Goal: Information Seeking & Learning: Check status

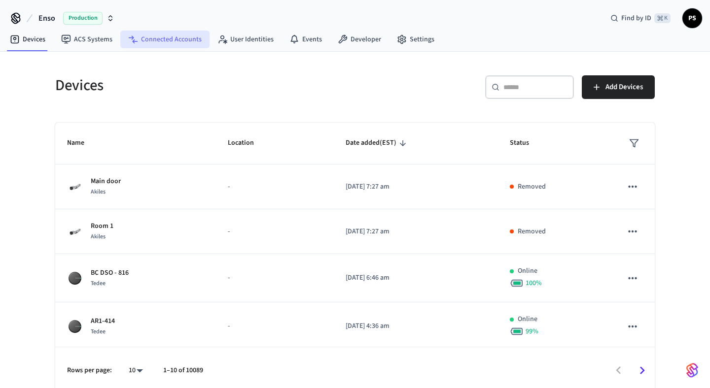
click at [168, 44] on link "Connected Accounts" at bounding box center [164, 40] width 89 height 18
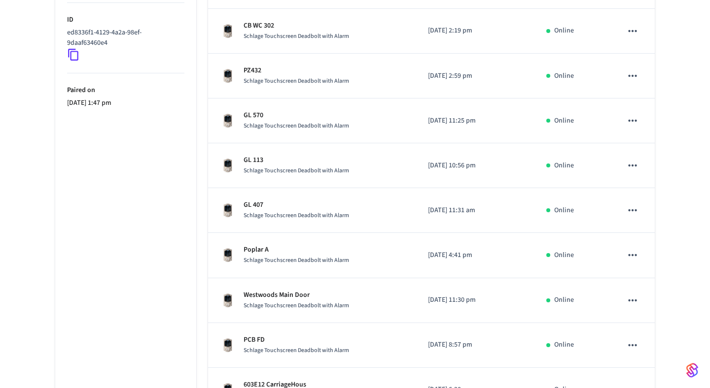
scroll to position [333, 0]
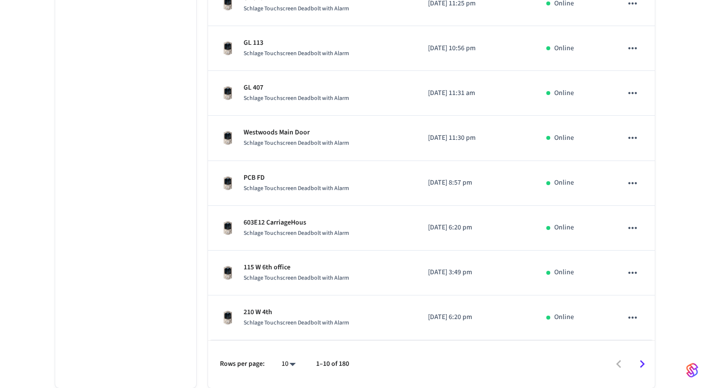
click at [646, 362] on icon "Go to next page" at bounding box center [641, 364] width 15 height 15
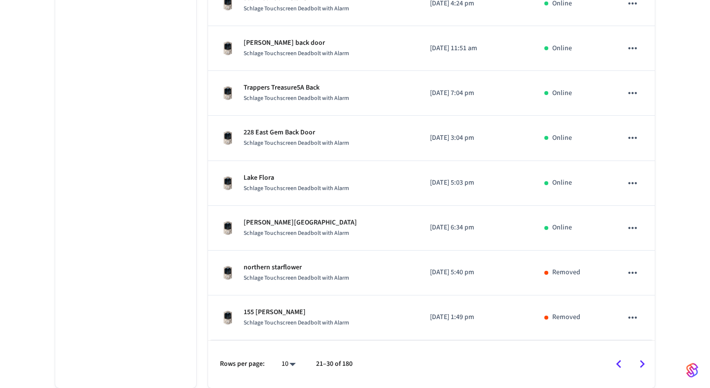
click at [646, 362] on icon "Go to next page" at bounding box center [641, 364] width 15 height 15
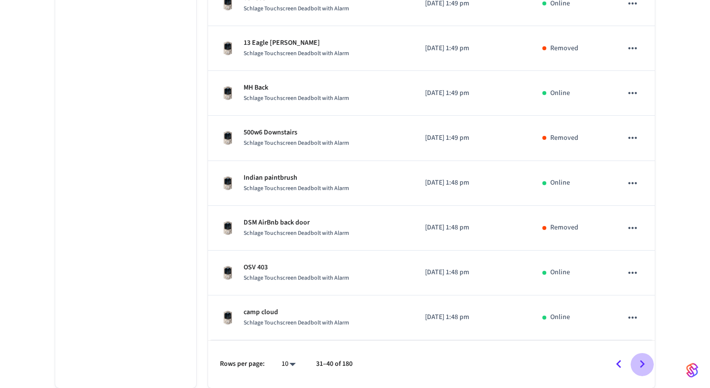
click at [646, 362] on icon "Go to next page" at bounding box center [641, 364] width 15 height 15
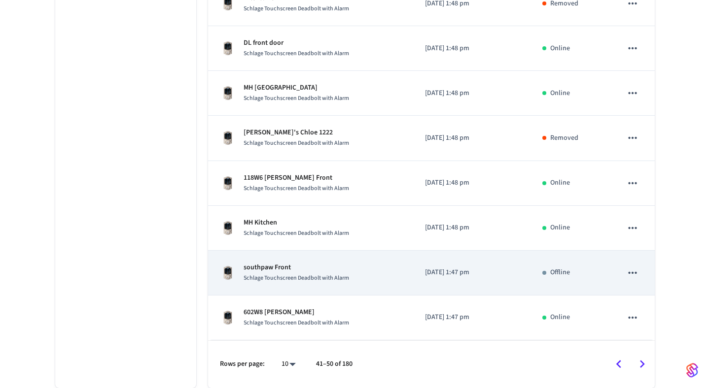
scroll to position [0, 0]
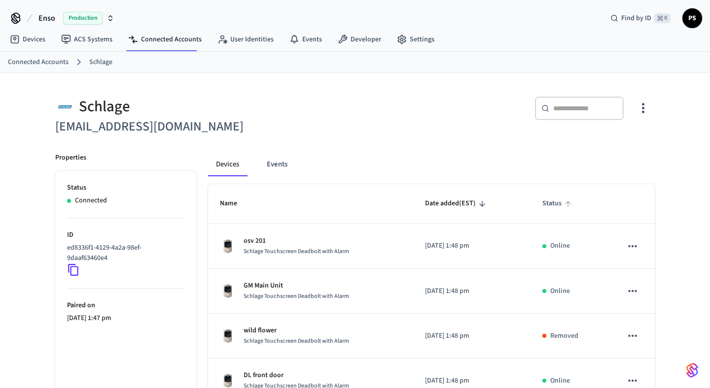
click at [564, 201] on icon "sticky table" at bounding box center [567, 204] width 9 height 9
click at [567, 206] on icon "sticky table" at bounding box center [567, 204] width 9 height 9
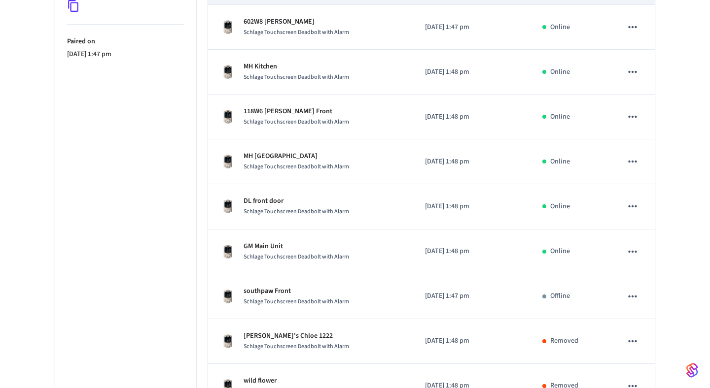
scroll to position [333, 0]
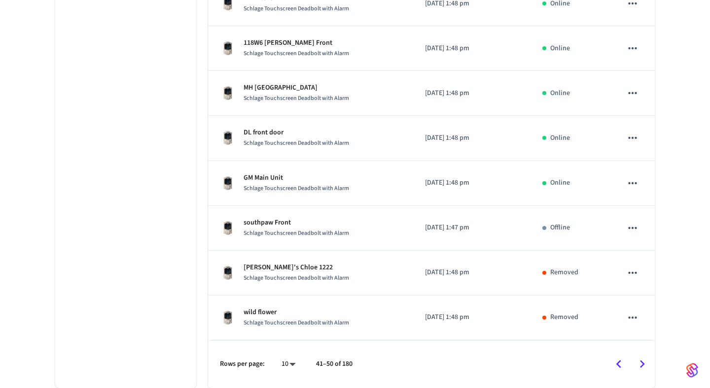
click at [655, 361] on div "Schlage info@highrockyhomes.com ​ ​ Properties Status Connected ID ed8336f1-412…" at bounding box center [354, 70] width 615 height 636
click at [653, 361] on div at bounding box center [507, 364] width 291 height 23
click at [623, 361] on icon "Go to previous page" at bounding box center [618, 364] width 15 height 15
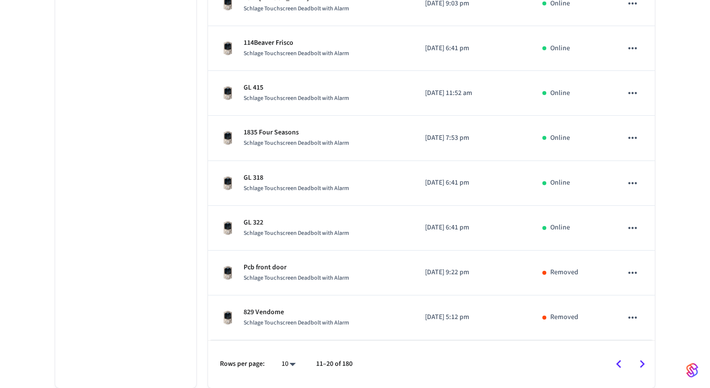
click at [294, 363] on body "Enso Production Find by ID ⌘ K PS Devices ACS Systems Connected Accounts User I…" at bounding box center [355, 27] width 710 height 721
click at [292, 355] on li "All" at bounding box center [285, 359] width 26 height 26
type input "**"
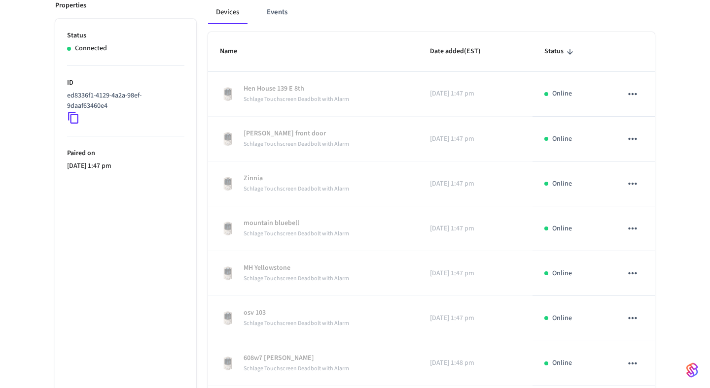
scroll to position [0, 0]
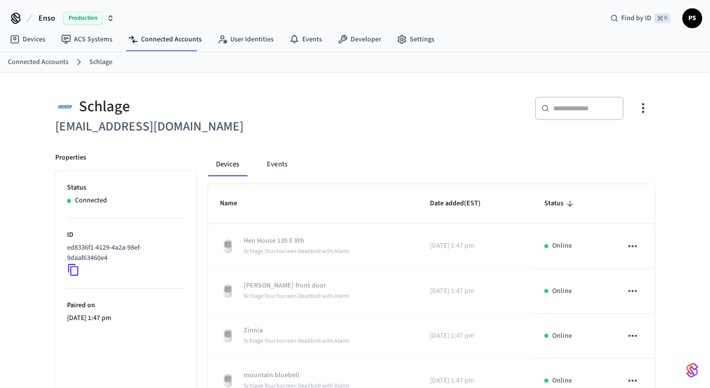
click at [571, 206] on icon "sticky table" at bounding box center [569, 204] width 9 height 9
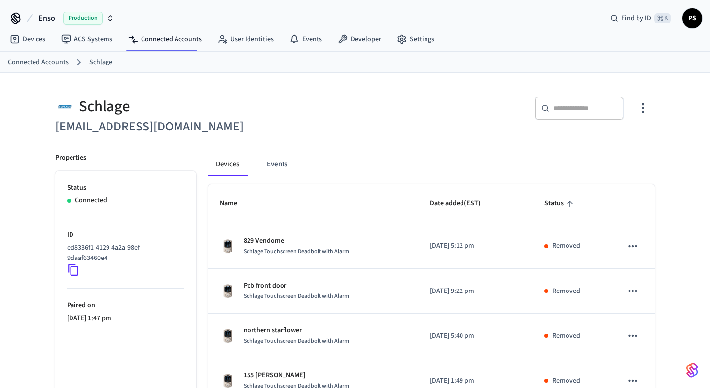
click at [571, 206] on icon "sticky table" at bounding box center [569, 204] width 9 height 9
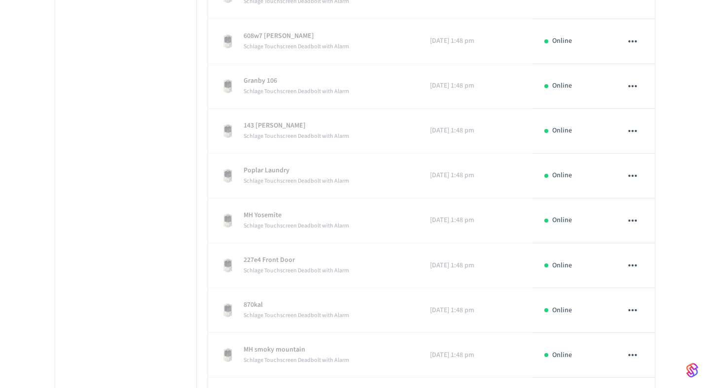
scroll to position [244, 0]
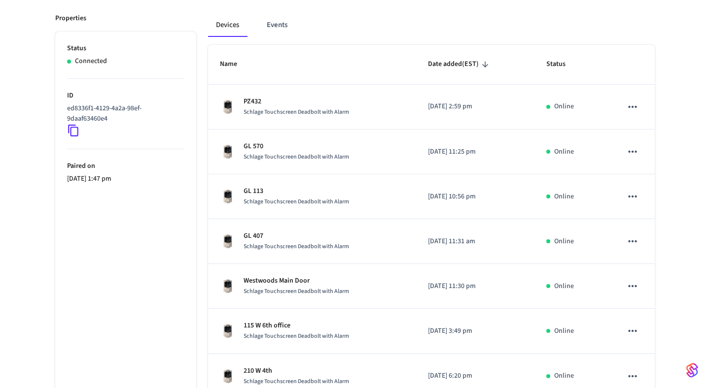
scroll to position [333, 0]
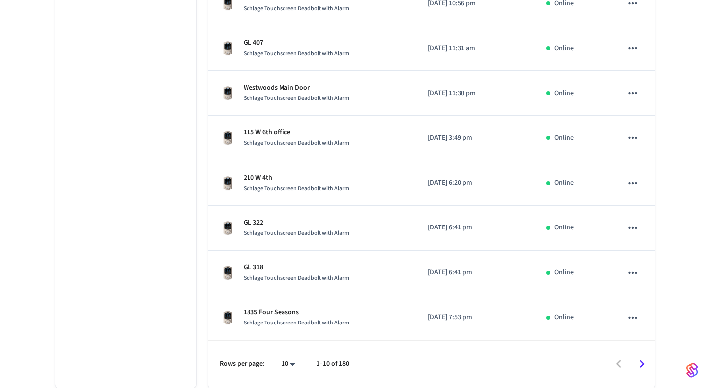
click at [285, 366] on body "Enso Production Find by ID ⌘ K PS Devices ACS Systems Connected Accounts User I…" at bounding box center [355, 27] width 710 height 721
drag, startPoint x: 290, startPoint y: 355, endPoint x: 351, endPoint y: 344, distance: 62.1
click at [290, 355] on li "All" at bounding box center [285, 359] width 26 height 26
type input "**"
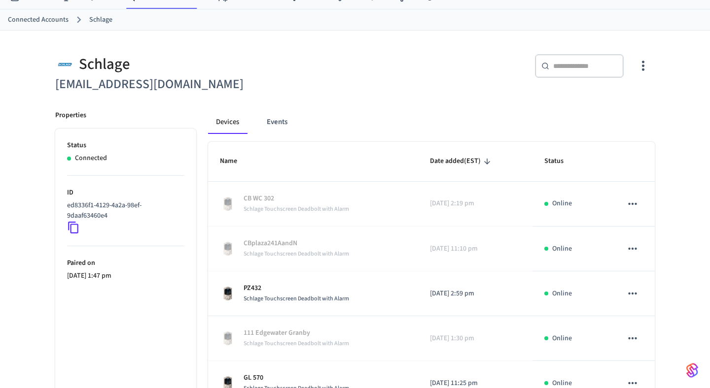
scroll to position [0, 0]
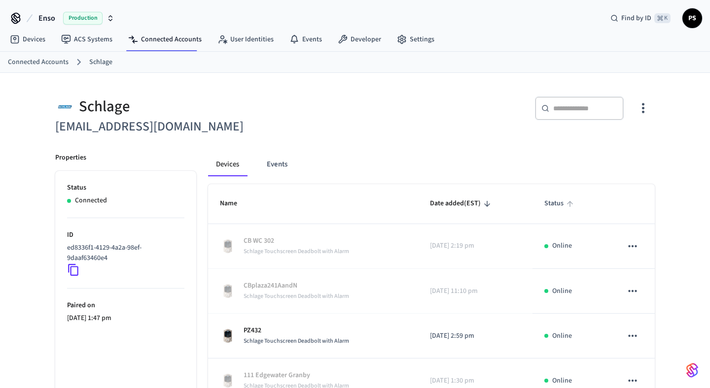
click at [561, 200] on span "Status" at bounding box center [560, 203] width 32 height 15
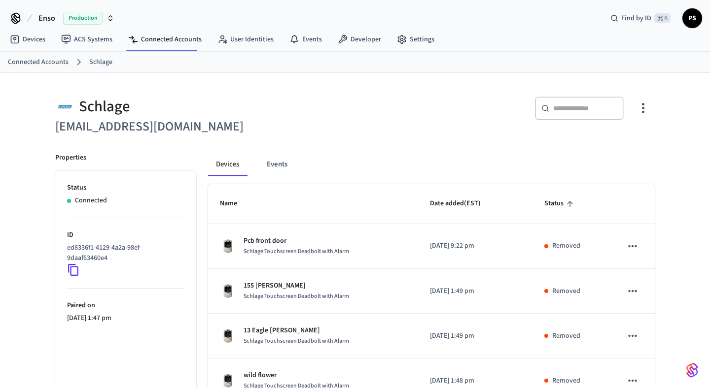
click at [559, 205] on span "Status" at bounding box center [560, 203] width 32 height 15
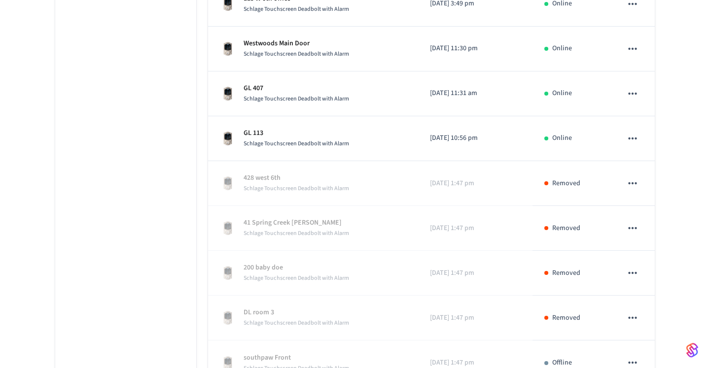
scroll to position [7158, 0]
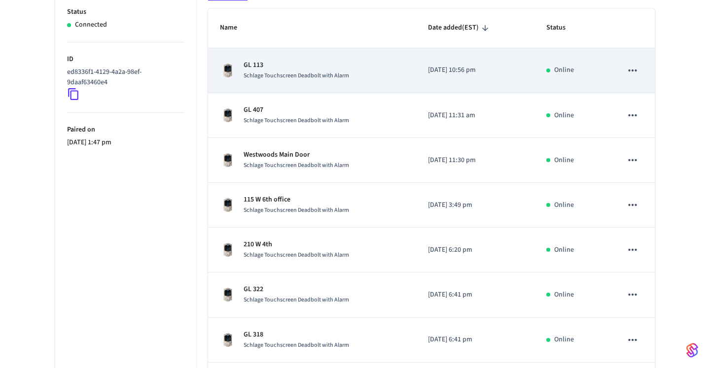
scroll to position [353, 0]
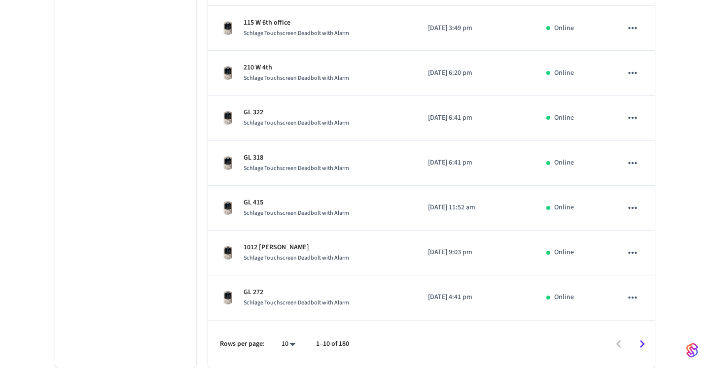
click at [285, 350] on body "Enso Production Find by ID ⌘ K PS Devices ACS Systems Connected Accounts User I…" at bounding box center [355, 7] width 710 height 721
click at [289, 343] on li "All" at bounding box center [285, 339] width 26 height 26
type input "**"
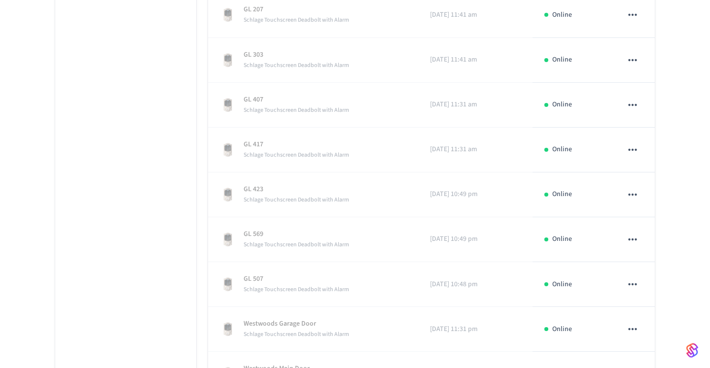
scroll to position [296, 0]
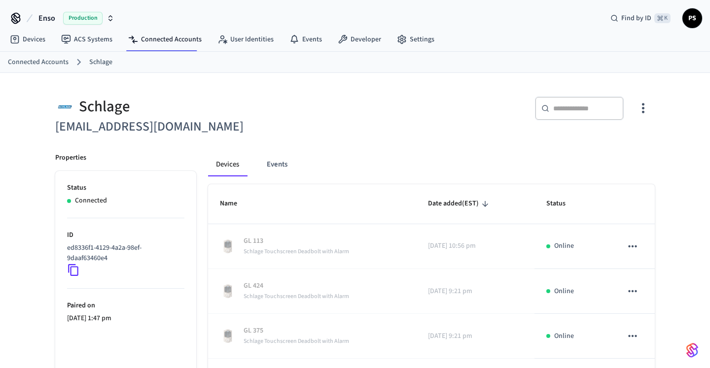
click at [637, 120] on button "button" at bounding box center [642, 108] width 23 height 39
click at [542, 138] on div at bounding box center [355, 184] width 710 height 368
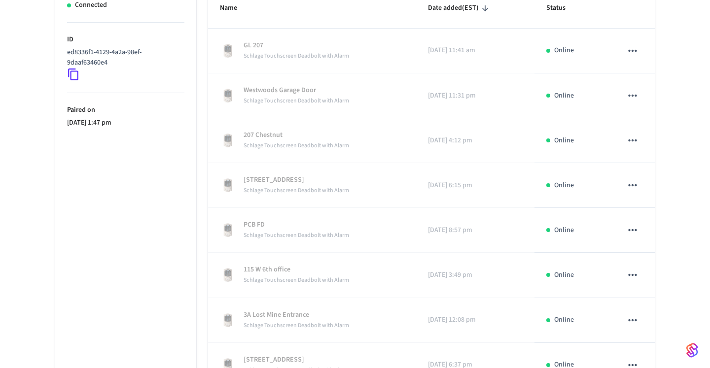
scroll to position [353, 0]
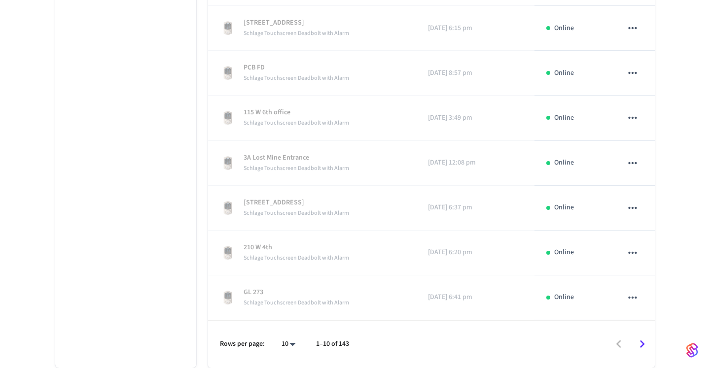
click at [281, 343] on body "Enso Production Find by ID ⌘ K PS Devices ACS Systems Connected Accounts User I…" at bounding box center [355, 7] width 710 height 721
click at [288, 339] on li "All" at bounding box center [285, 339] width 26 height 26
type input "**"
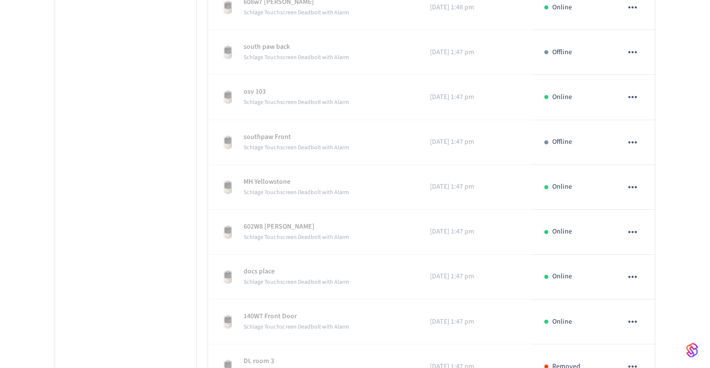
scroll to position [6236, 0]
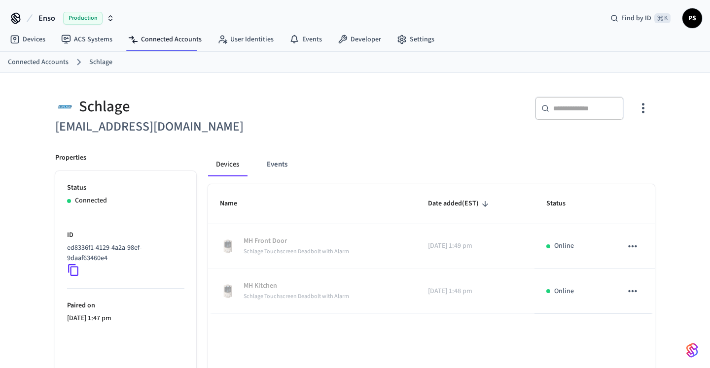
click at [278, 99] on div "Schlage" at bounding box center [202, 107] width 294 height 20
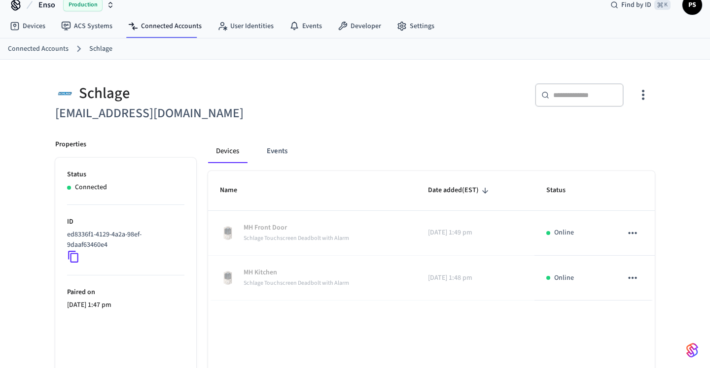
scroll to position [74, 0]
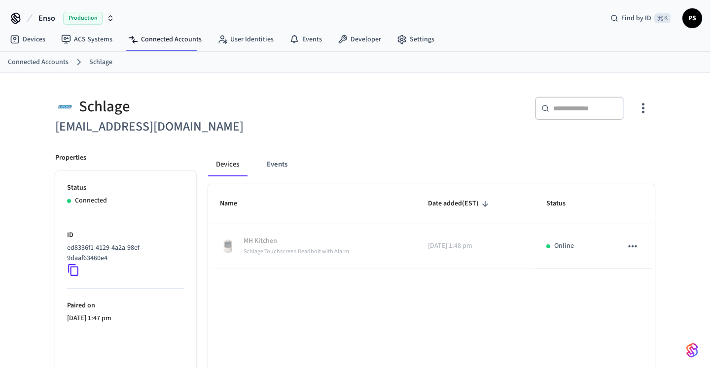
scroll to position [13, 0]
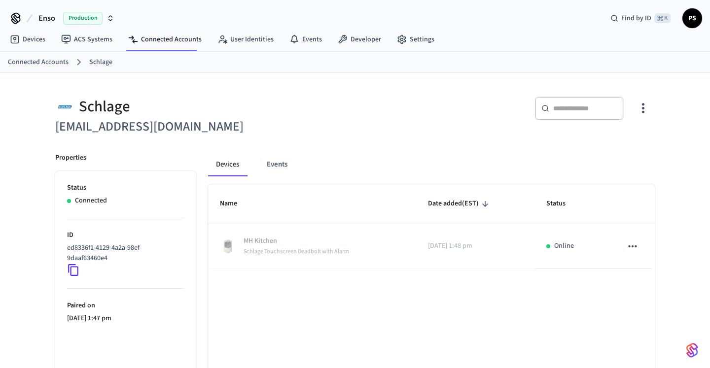
scroll to position [13, 0]
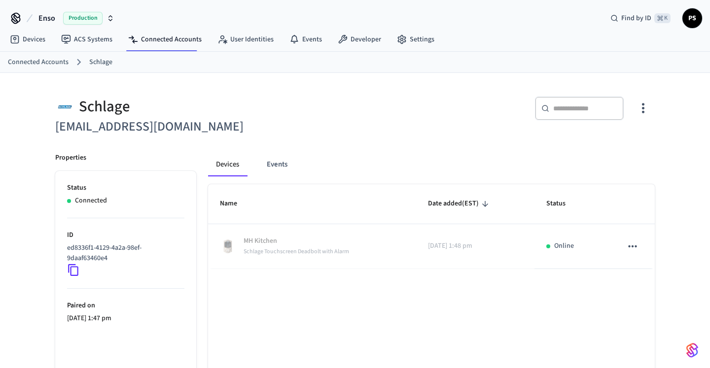
scroll to position [13, 0]
